Goal: Complete application form: Complete application form

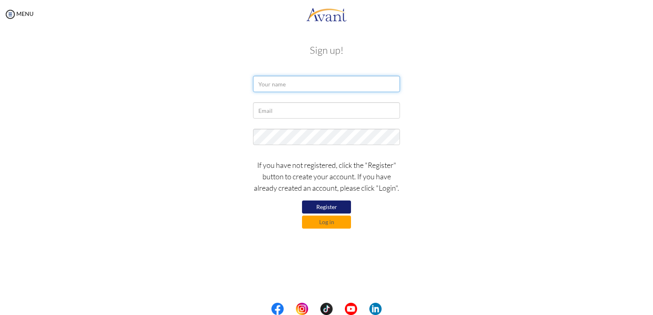
click at [293, 82] on input "text" at bounding box center [326, 84] width 147 height 16
type input "Olaitan Adedoyin Akinola"
click at [282, 109] on input "text" at bounding box center [326, 110] width 147 height 16
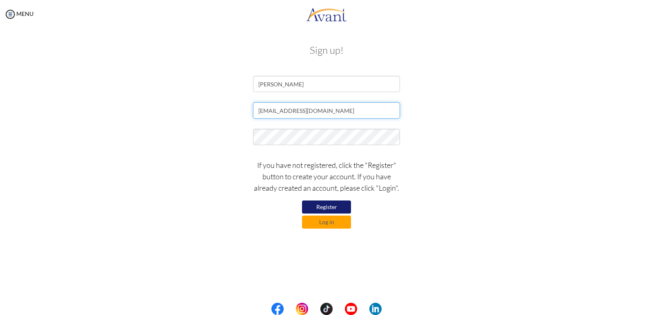
type input "[EMAIL_ADDRESS][DOMAIN_NAME]"
click at [330, 205] on button "Register" at bounding box center [326, 207] width 49 height 13
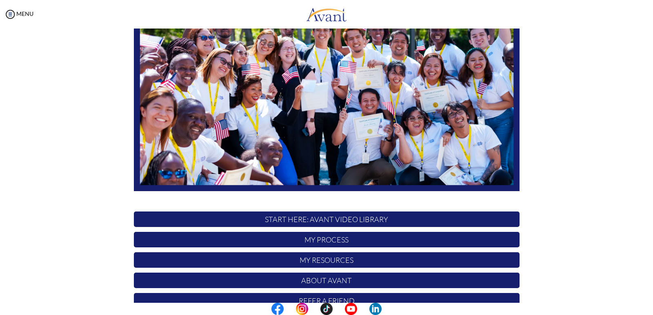
scroll to position [100, 0]
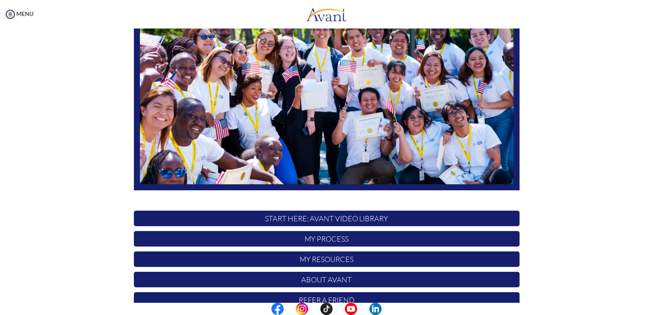
click at [330, 240] on p "My Process" at bounding box center [327, 239] width 386 height 16
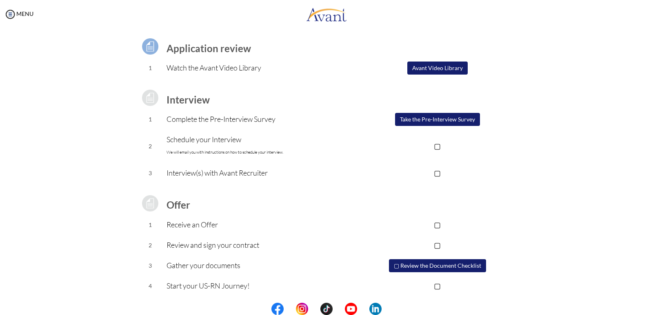
scroll to position [56, 0]
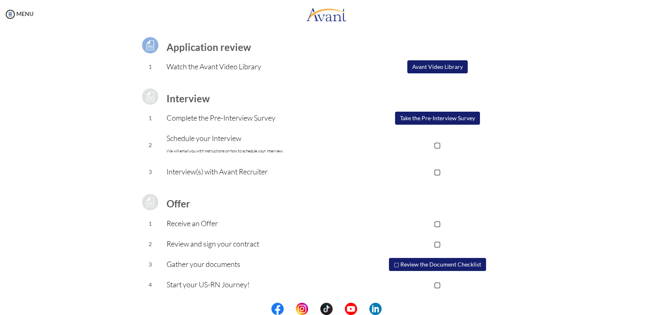
click at [428, 116] on button "Take the Pre-Interview Survey" at bounding box center [437, 118] width 85 height 13
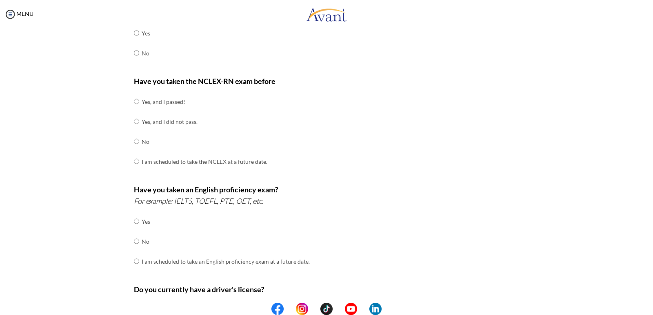
scroll to position [0, 0]
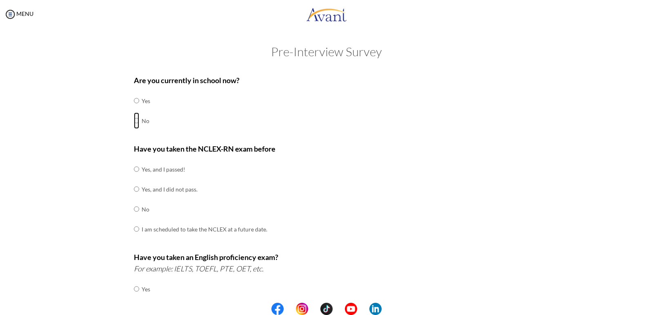
click at [134, 109] on input "radio" at bounding box center [136, 101] width 5 height 16
radio input "true"
click at [134, 178] on input "radio" at bounding box center [136, 169] width 5 height 16
radio input "true"
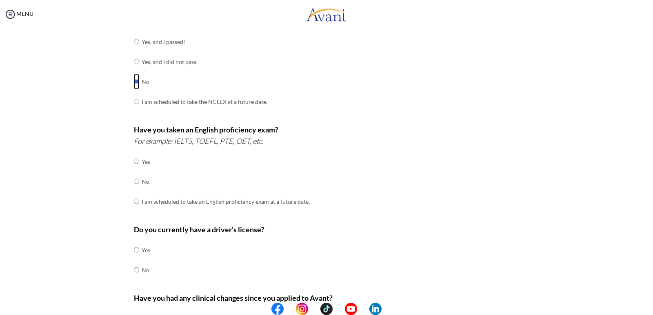
scroll to position [136, 0]
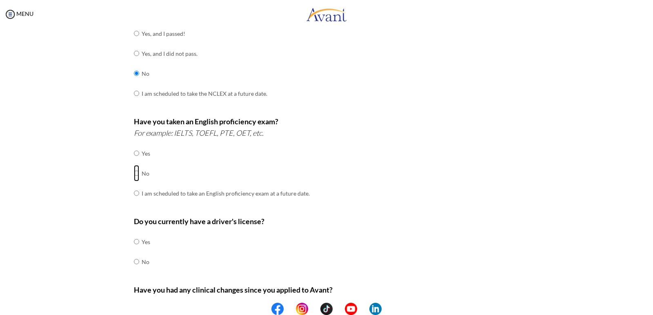
click at [134, 162] on input "radio" at bounding box center [136, 153] width 5 height 16
radio input "true"
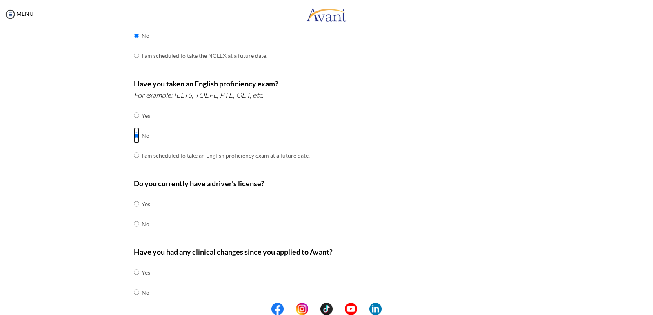
scroll to position [203, 0]
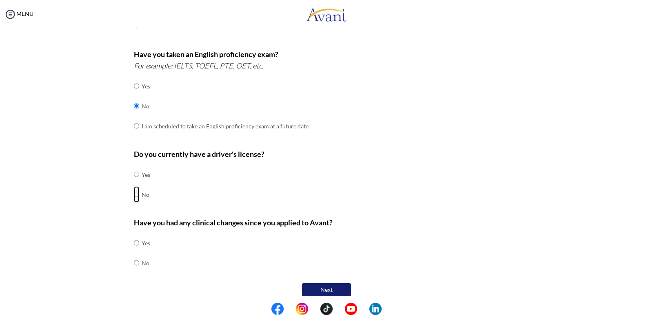
click at [134, 183] on input "radio" at bounding box center [136, 174] width 5 height 16
radio input "true"
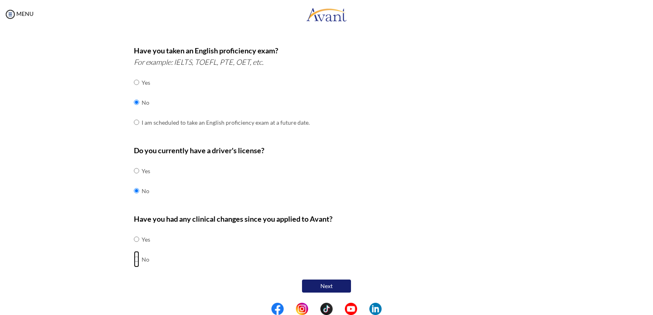
click at [134, 248] on input "radio" at bounding box center [136, 239] width 5 height 16
radio input "true"
click at [325, 282] on button "Next" at bounding box center [326, 286] width 49 height 13
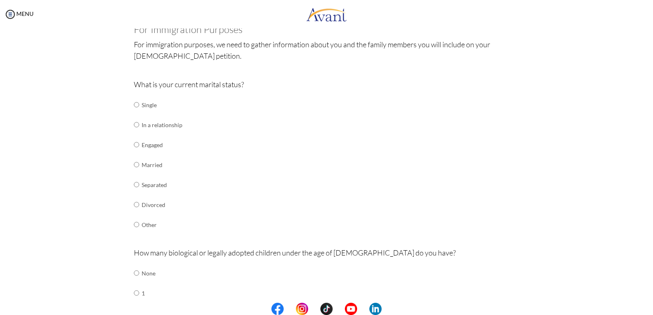
scroll to position [60, 0]
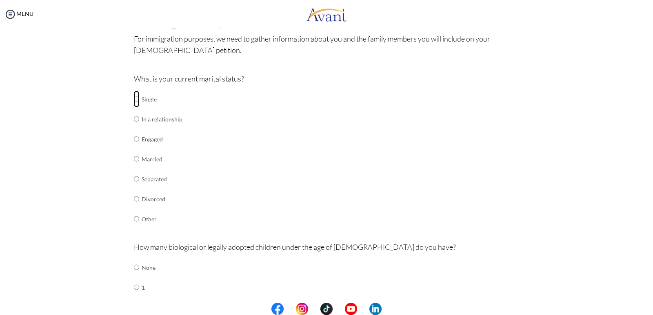
click at [134, 100] on input "radio" at bounding box center [136, 99] width 5 height 16
radio input "true"
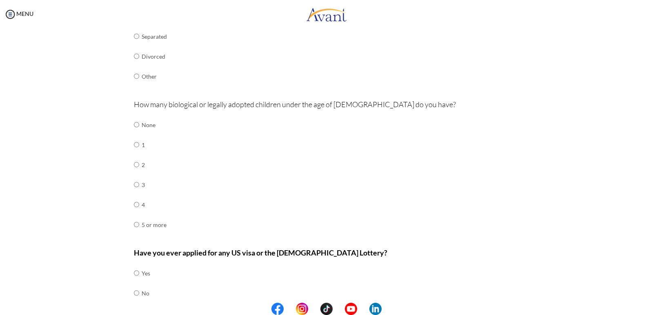
scroll to position [216, 0]
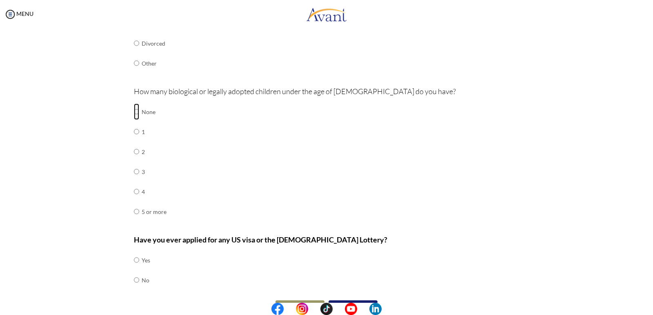
click at [134, 111] on input "radio" at bounding box center [136, 112] width 5 height 16
radio input "true"
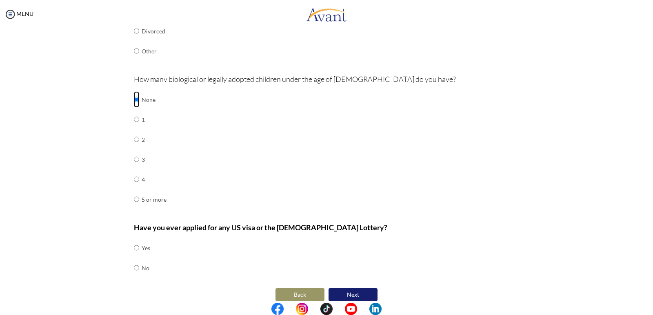
scroll to position [237, 0]
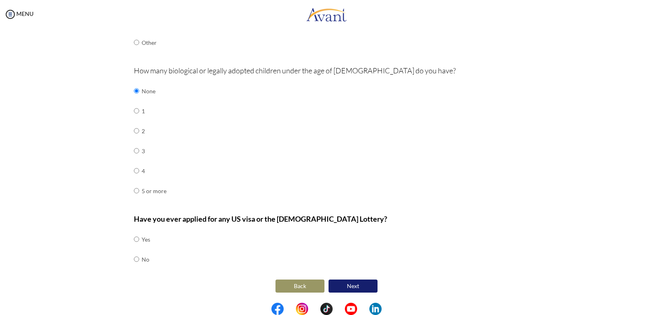
click at [139, 261] on td at bounding box center [140, 260] width 2 height 20
click at [134, 248] on input "radio" at bounding box center [136, 239] width 5 height 16
radio input "true"
click at [139, 241] on td at bounding box center [140, 240] width 2 height 20
click at [134, 241] on input "radio" at bounding box center [136, 239] width 5 height 16
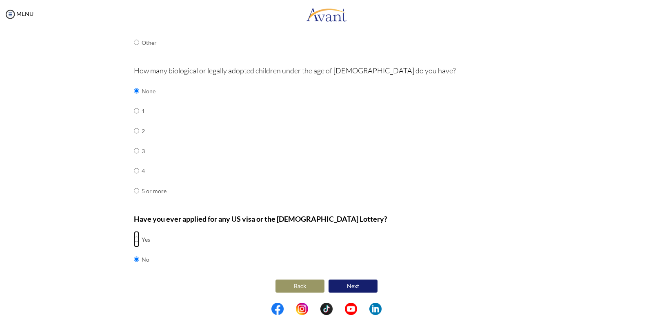
radio input "true"
click at [359, 282] on button "Next" at bounding box center [352, 286] width 49 height 13
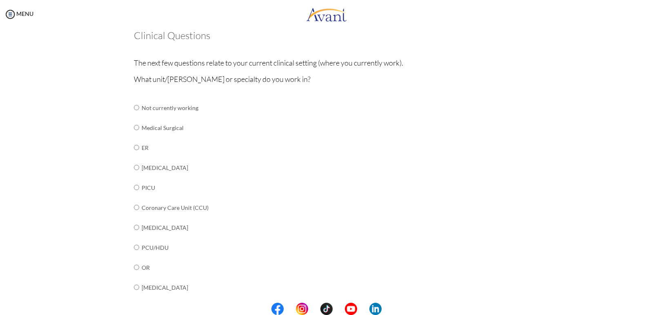
scroll to position [50, 0]
click at [134, 115] on input "radio" at bounding box center [136, 106] width 5 height 16
radio input "true"
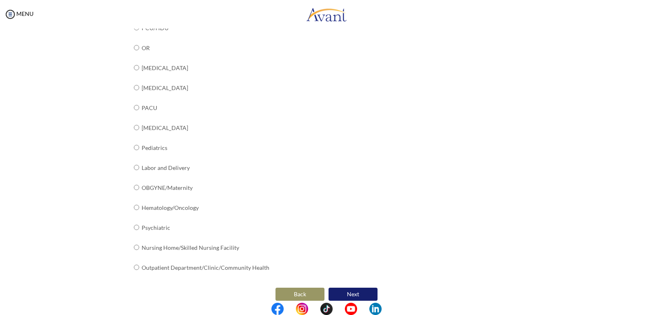
scroll to position [277, 0]
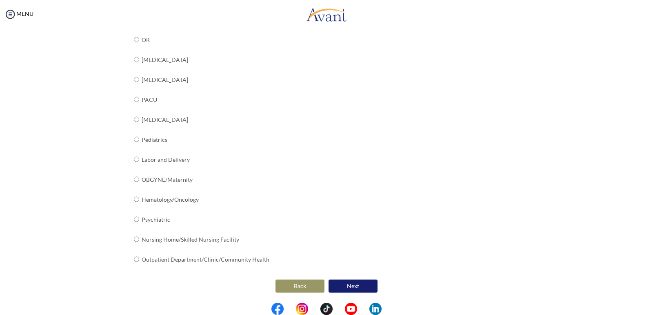
click at [337, 282] on button "Next" at bounding box center [352, 286] width 49 height 13
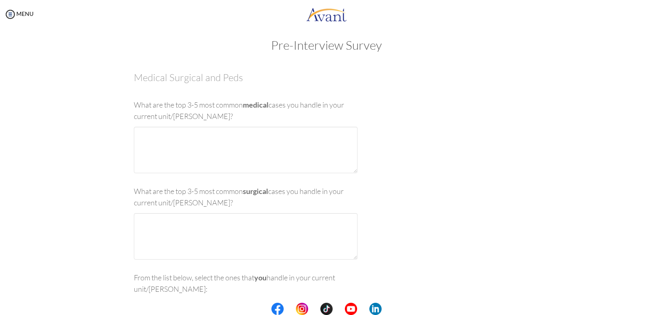
scroll to position [0, 0]
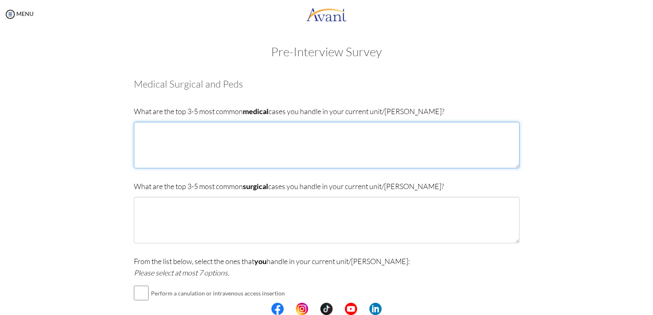
click at [146, 134] on textarea at bounding box center [327, 145] width 386 height 47
click at [162, 130] on textarea "[MEDICAL_DATA]" at bounding box center [327, 145] width 386 height 47
click at [185, 128] on textarea "[MEDICAL_DATA] mellitus, hypertention," at bounding box center [327, 145] width 386 height 47
click at [207, 129] on textarea "[MEDICAL_DATA] mellitus, Hypertention," at bounding box center [327, 145] width 386 height 47
click at [180, 129] on textarea "[MEDICAL_DATA] mellitus, [MEDICAL_DATA]," at bounding box center [327, 145] width 386 height 47
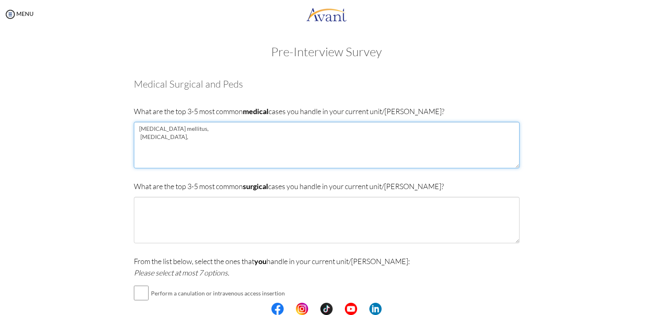
click at [182, 129] on textarea "[MEDICAL_DATA] mellitus, [MEDICAL_DATA]," at bounding box center [327, 145] width 386 height 47
click at [176, 138] on textarea "[MEDICAL_DATA] mellitus. [MEDICAL_DATA]," at bounding box center [327, 145] width 386 height 47
click at [170, 145] on textarea "[MEDICAL_DATA] mellitus. [MEDICAL_DATA]. Chronic" at bounding box center [327, 145] width 386 height 47
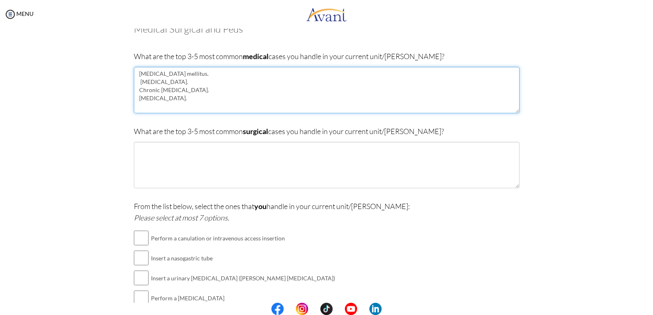
scroll to position [56, 0]
type textarea "[MEDICAL_DATA] mellitus. [MEDICAL_DATA]. Chronic [MEDICAL_DATA]. [MEDICAL_DATA]."
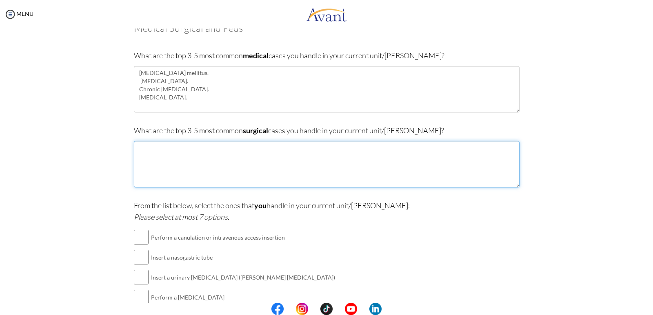
click at [164, 151] on textarea at bounding box center [327, 164] width 386 height 47
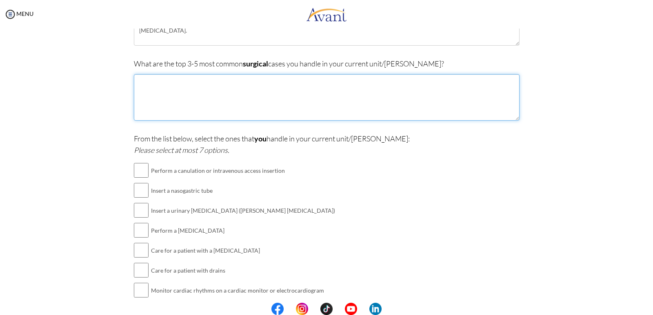
scroll to position [87, 0]
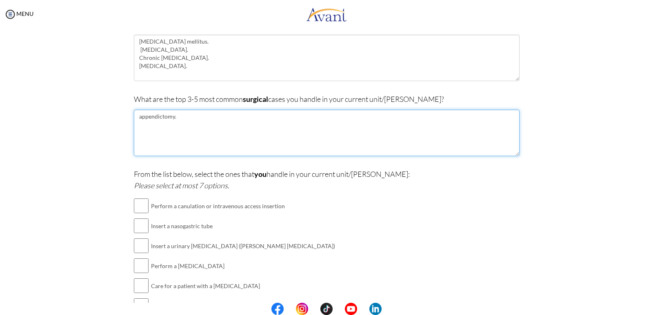
click at [155, 117] on textarea "appendictomy." at bounding box center [327, 133] width 386 height 47
click at [138, 116] on textarea "[MEDICAL_DATA]." at bounding box center [327, 133] width 386 height 47
click at [181, 115] on textarea "[MEDICAL_DATA]." at bounding box center [327, 133] width 386 height 47
click at [150, 131] on textarea "[MEDICAL_DATA]. Herniorrhaphy. laparatomy." at bounding box center [327, 133] width 386 height 47
click at [176, 132] on textarea "[MEDICAL_DATA]. Herniorrhaphy. [MEDICAL_DATA]." at bounding box center [327, 133] width 386 height 47
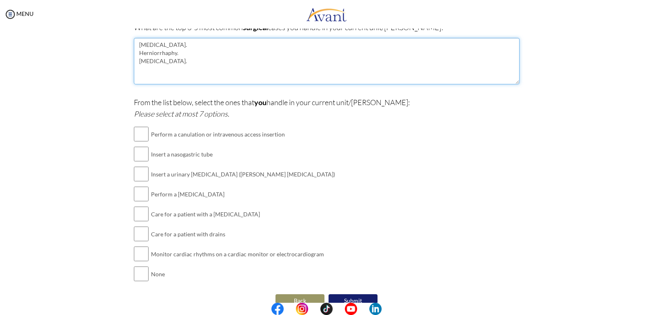
scroll to position [168, 0]
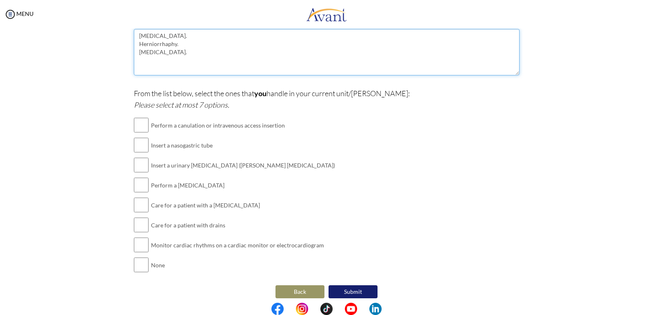
type textarea "[MEDICAL_DATA]. Herniorrhaphy. [MEDICAL_DATA]."
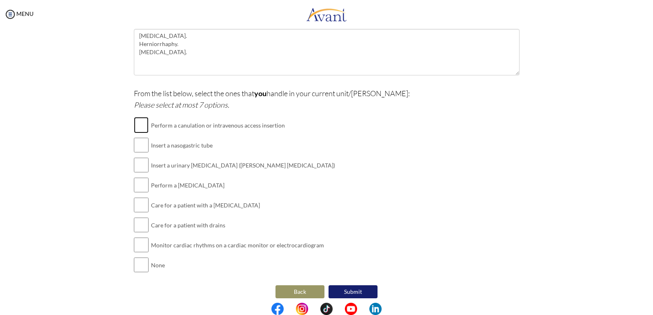
click at [142, 126] on input "checkbox" at bounding box center [141, 125] width 15 height 16
checkbox input "true"
click at [138, 165] on input "checkbox" at bounding box center [141, 165] width 15 height 16
checkbox input "true"
click at [137, 187] on input "checkbox" at bounding box center [141, 185] width 15 height 16
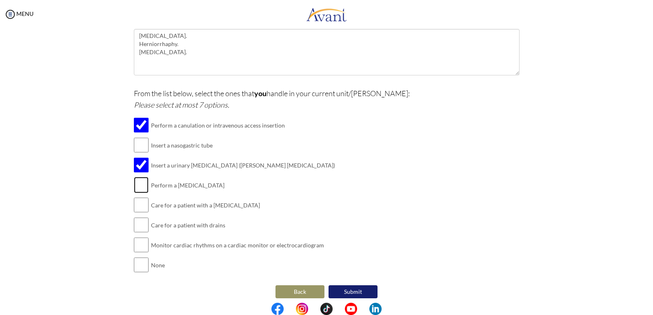
checkbox input "true"
click at [138, 206] on input "checkbox" at bounding box center [141, 205] width 15 height 16
checkbox input "true"
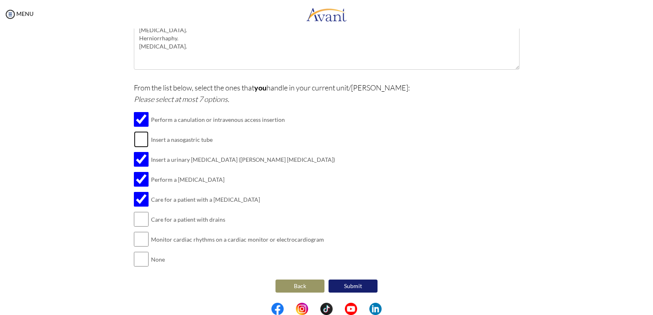
click at [138, 140] on input "checkbox" at bounding box center [141, 139] width 15 height 16
click at [136, 141] on input "checkbox" at bounding box center [141, 139] width 15 height 16
checkbox input "false"
click at [360, 286] on button "Submit" at bounding box center [352, 286] width 49 height 13
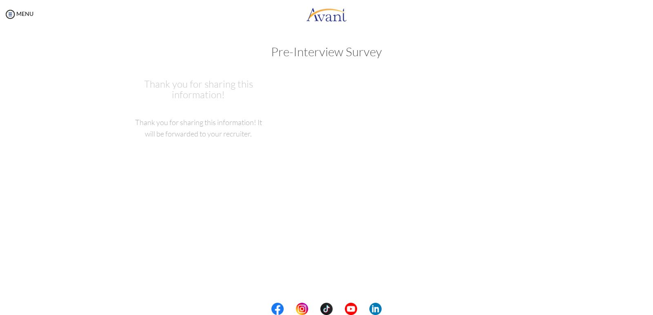
scroll to position [0, 0]
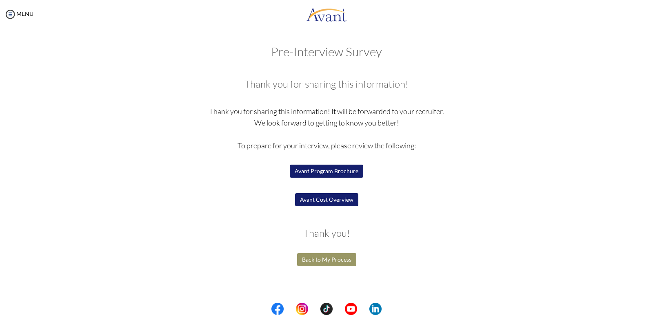
click at [343, 171] on button "Avant Program Brochure" at bounding box center [326, 171] width 73 height 13
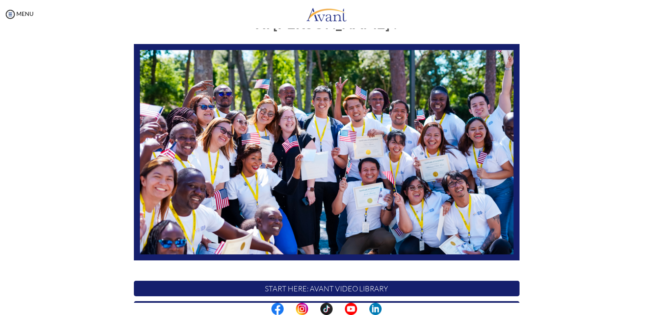
scroll to position [138, 0]
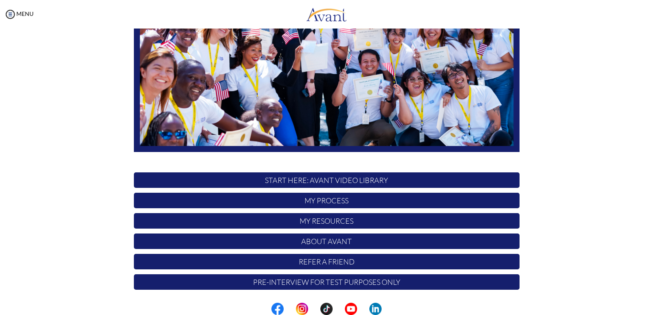
click at [335, 202] on p "My Process" at bounding box center [327, 201] width 386 height 16
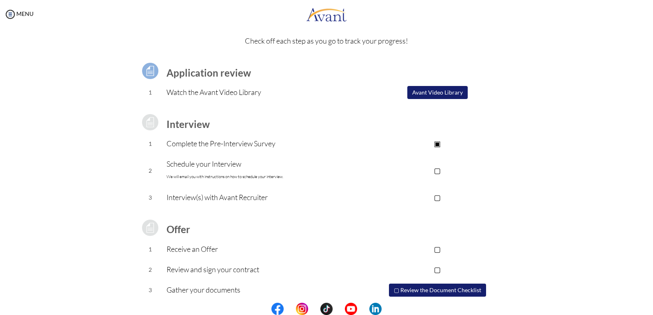
scroll to position [47, 0]
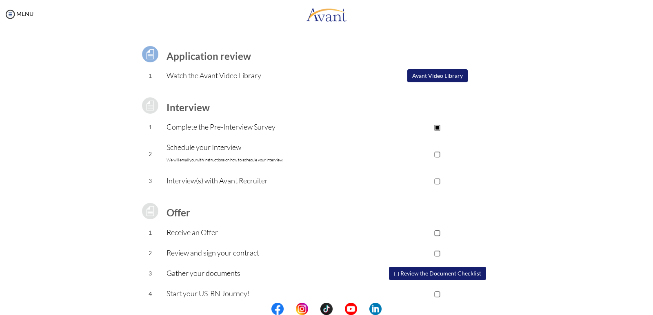
click at [436, 155] on p "▢" at bounding box center [437, 153] width 164 height 11
click at [436, 155] on p "▣" at bounding box center [437, 153] width 164 height 11
click at [363, 152] on p "▢" at bounding box center [437, 153] width 164 height 11
click at [422, 155] on p "▣" at bounding box center [437, 153] width 164 height 11
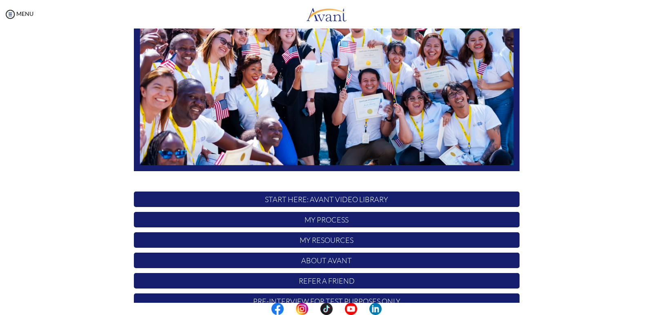
scroll to position [138, 0]
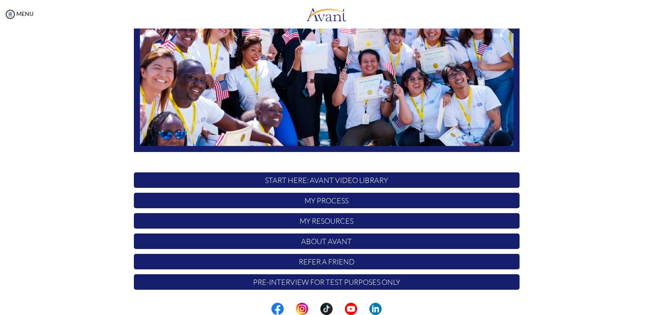
click at [326, 198] on p "My Process" at bounding box center [327, 201] width 386 height 16
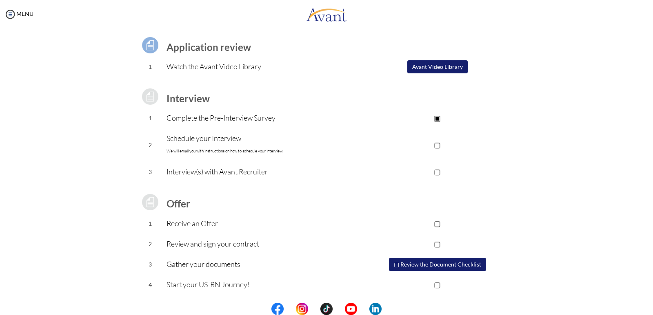
scroll to position [0, 0]
